Goal: Find specific page/section: Find specific page/section

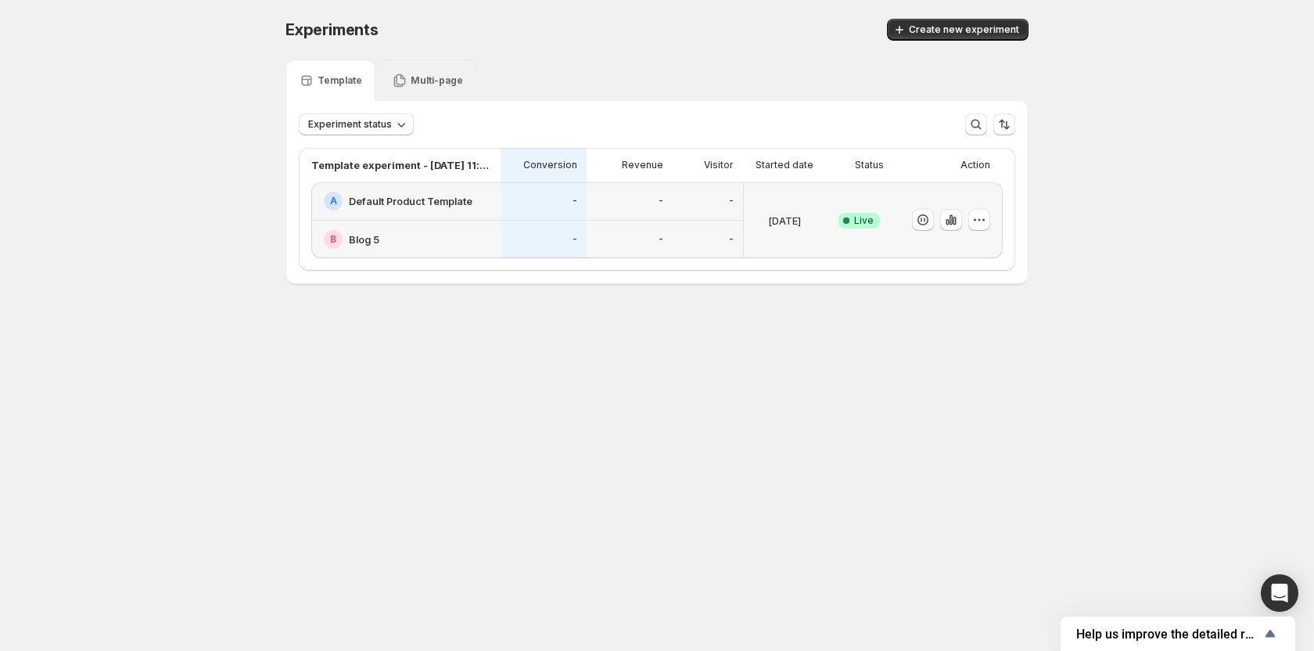
click at [431, 83] on p "Multi-page" at bounding box center [437, 80] width 52 height 13
click at [319, 81] on p "Template" at bounding box center [340, 80] width 45 height 13
click at [947, 229] on button "button" at bounding box center [951, 220] width 22 height 22
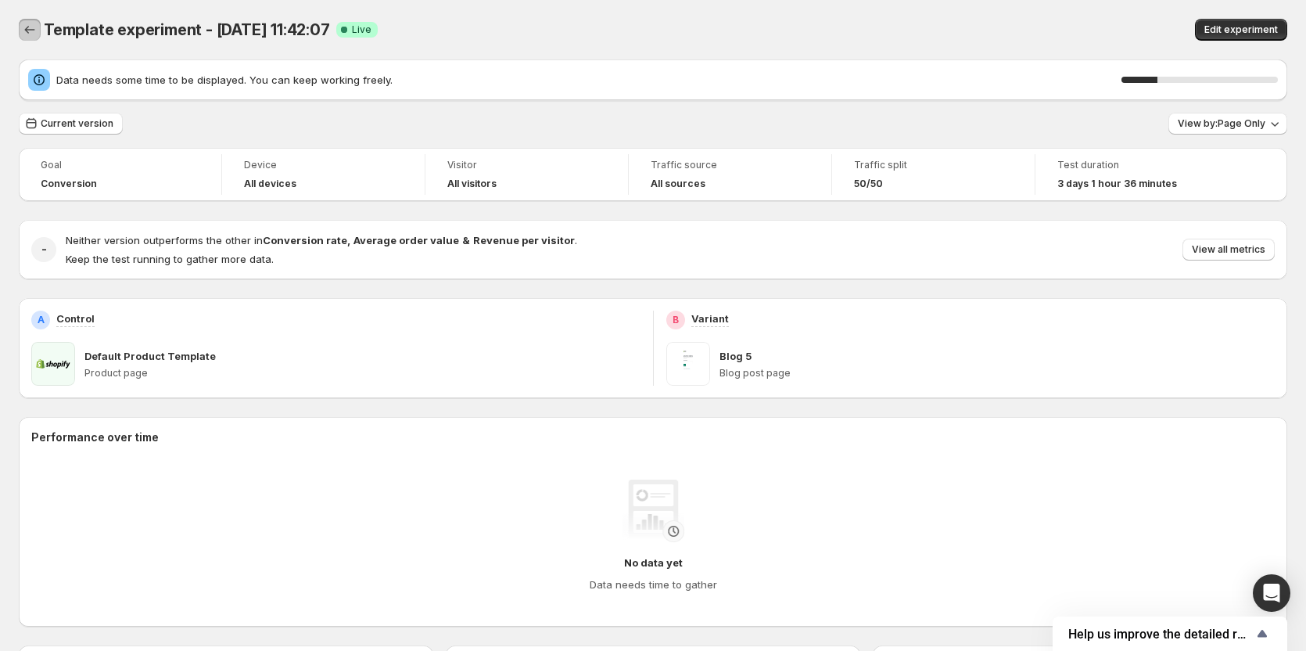
click at [29, 30] on icon "Back" at bounding box center [30, 30] width 16 height 16
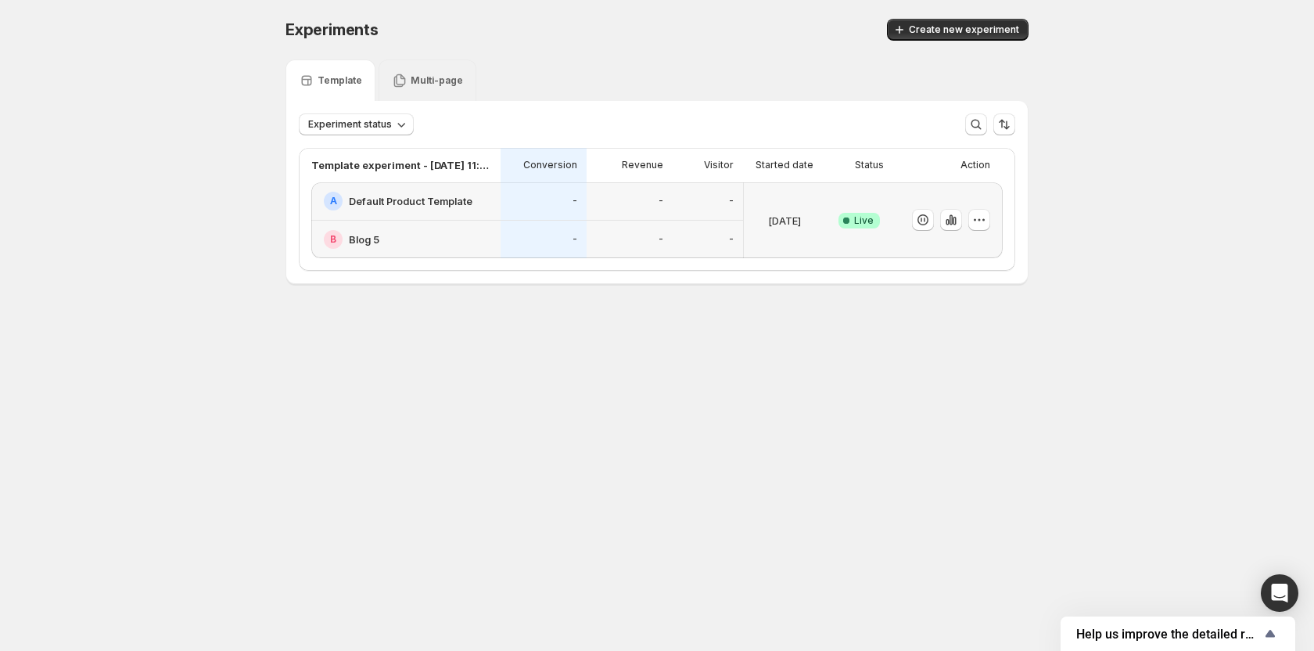
click at [423, 87] on div "Multi-page" at bounding box center [427, 81] width 71 height 16
click at [346, 88] on div "Template" at bounding box center [330, 79] width 90 height 41
click at [945, 225] on icon "button" at bounding box center [951, 220] width 16 height 16
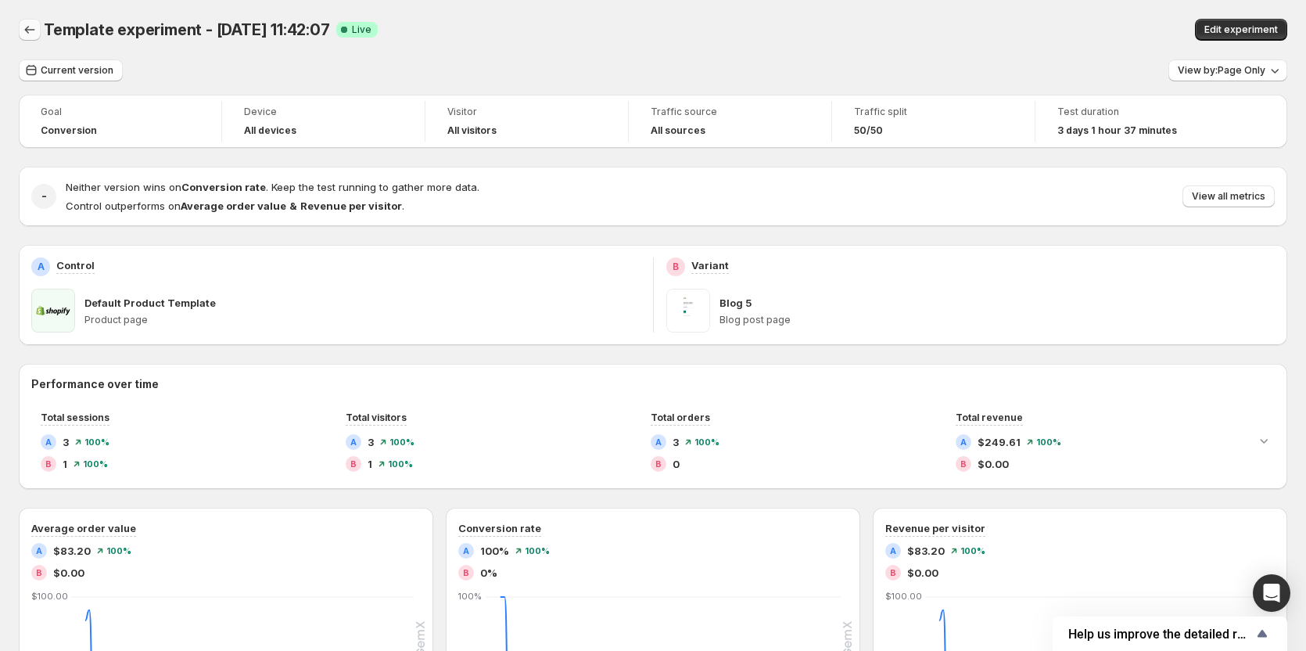
click at [30, 37] on icon "Back" at bounding box center [30, 30] width 16 height 16
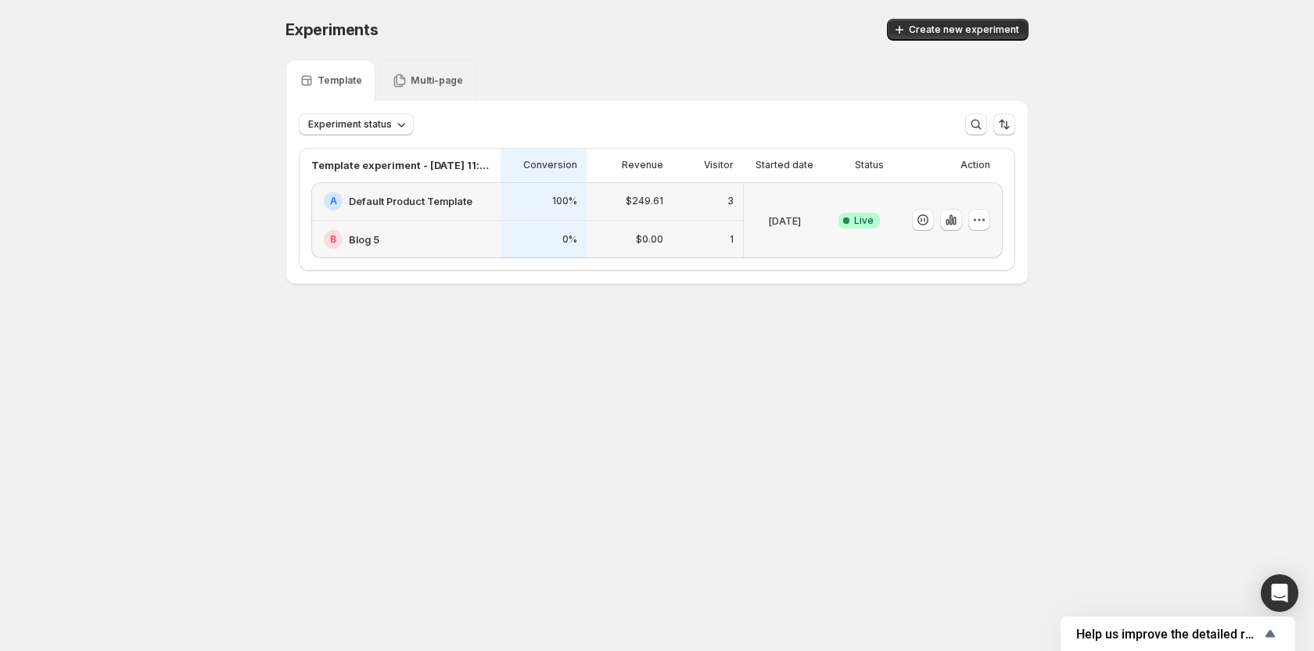
click at [106, 238] on div "Experiments. This page is ready Experiments Create new experiment Template Mult…" at bounding box center [657, 184] width 1314 height 368
